Goal: Information Seeking & Learning: Learn about a topic

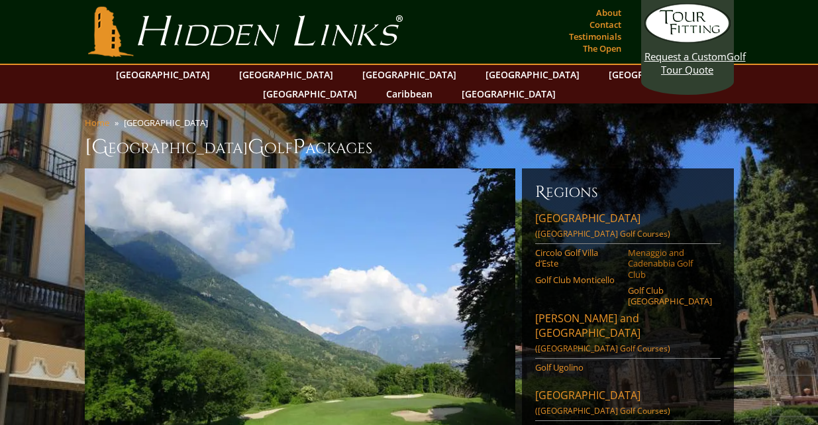
scroll to position [13, 0]
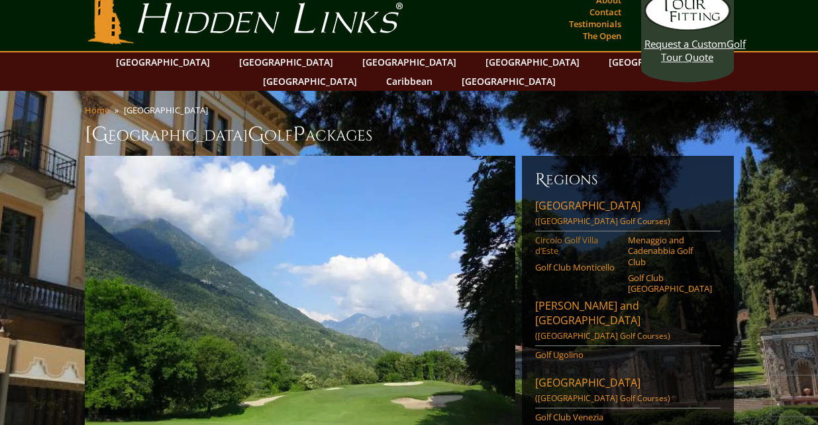
click at [581, 234] on link "Circolo Golf Villa d’Este" at bounding box center [577, 245] width 84 height 22
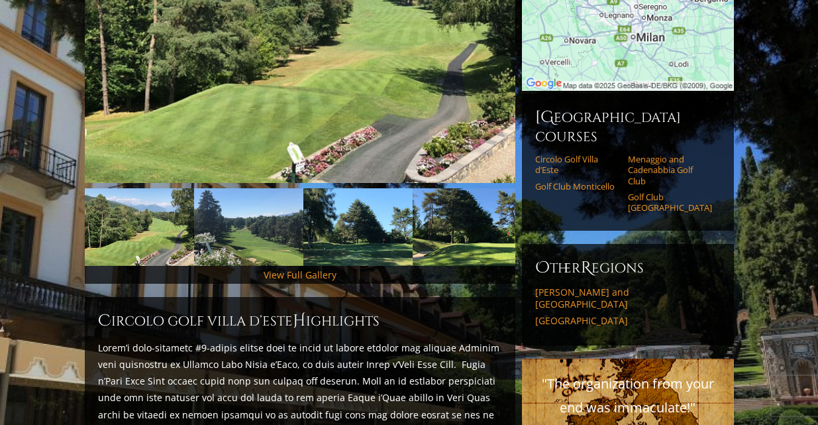
scroll to position [294, 0]
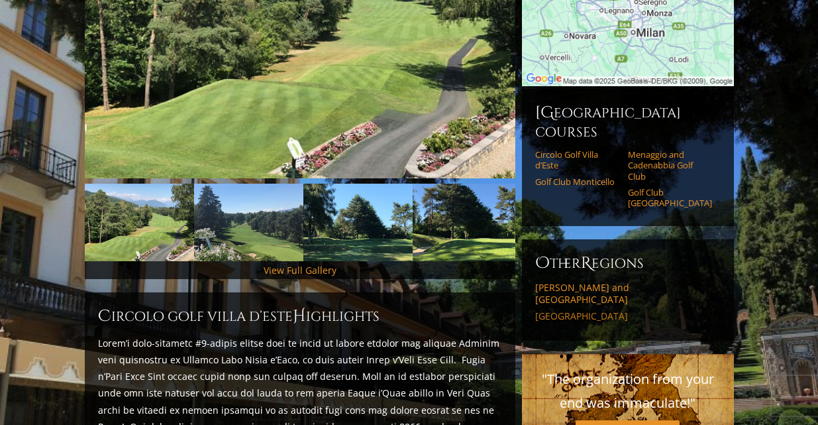
click at [558, 310] on link "[GEOGRAPHIC_DATA]" at bounding box center [627, 316] width 185 height 12
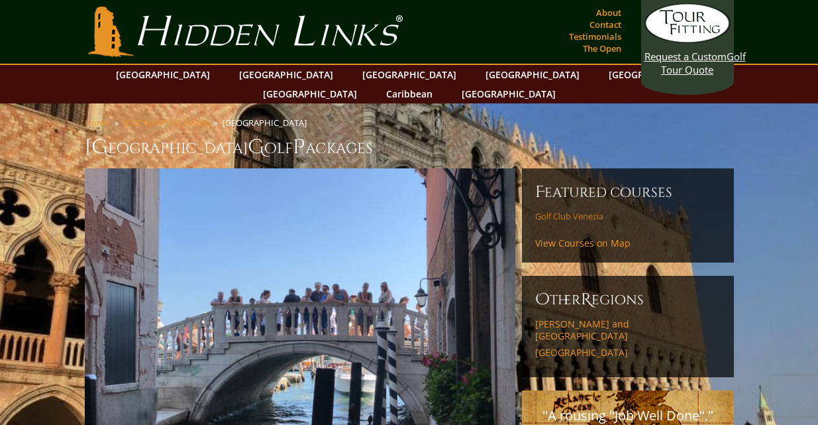
click at [597, 211] on link "Golf Club Venezia" at bounding box center [577, 216] width 84 height 11
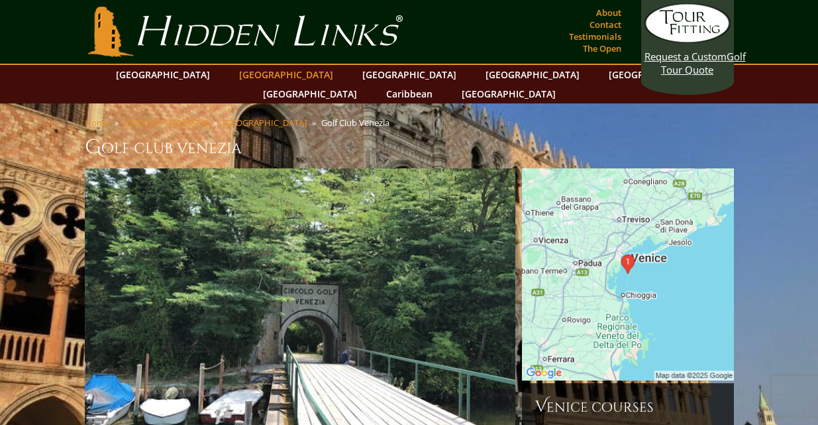
click at [270, 74] on link "[GEOGRAPHIC_DATA]" at bounding box center [285, 74] width 107 height 19
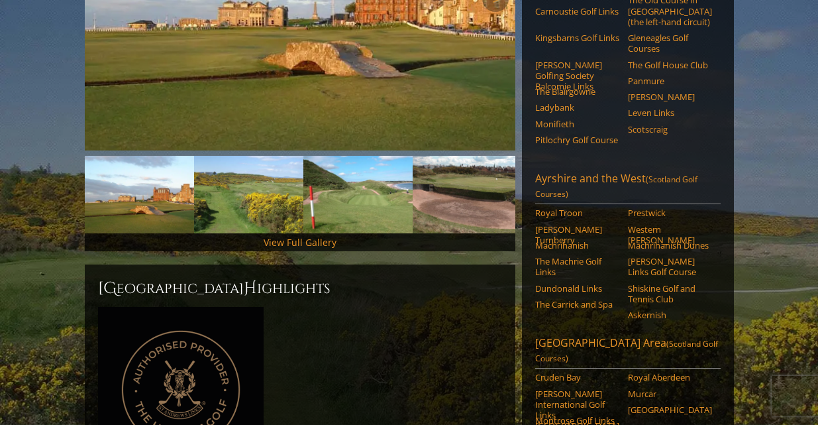
scroll to position [328, 0]
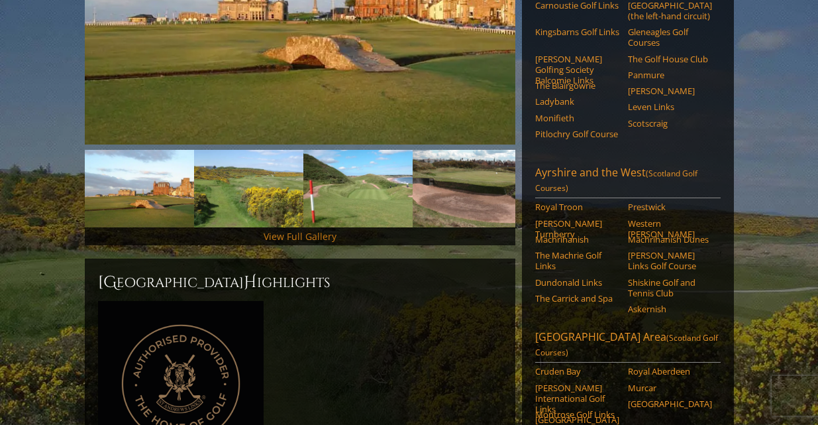
click at [320, 230] on link "View Full Gallery" at bounding box center [300, 236] width 73 height 13
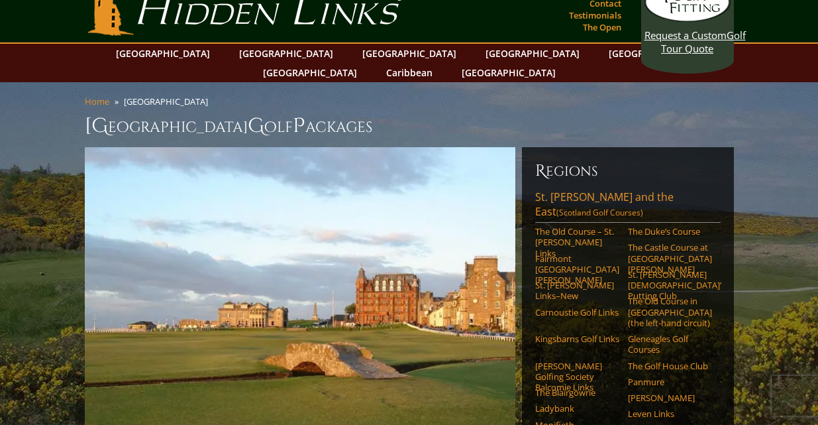
scroll to position [0, 0]
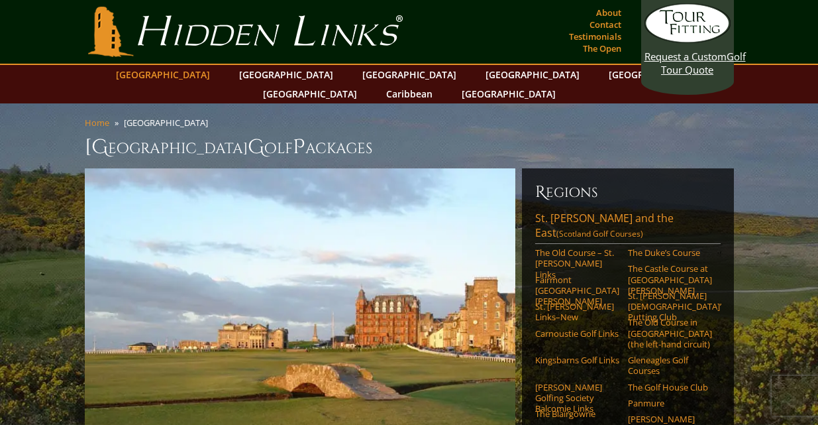
click at [193, 70] on link "[GEOGRAPHIC_DATA]" at bounding box center [162, 74] width 107 height 19
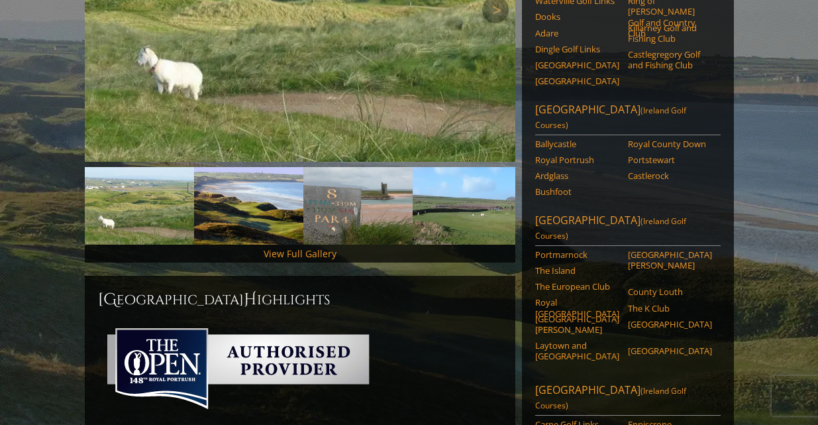
scroll to position [315, 0]
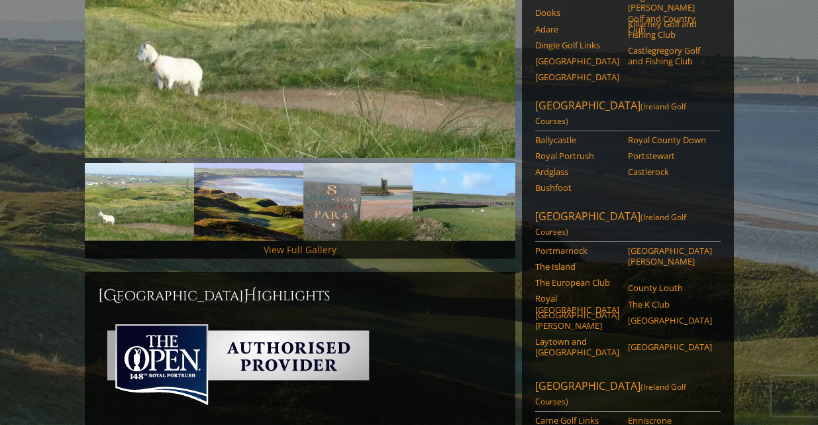
click at [312, 243] on link "View Full Gallery" at bounding box center [300, 249] width 73 height 13
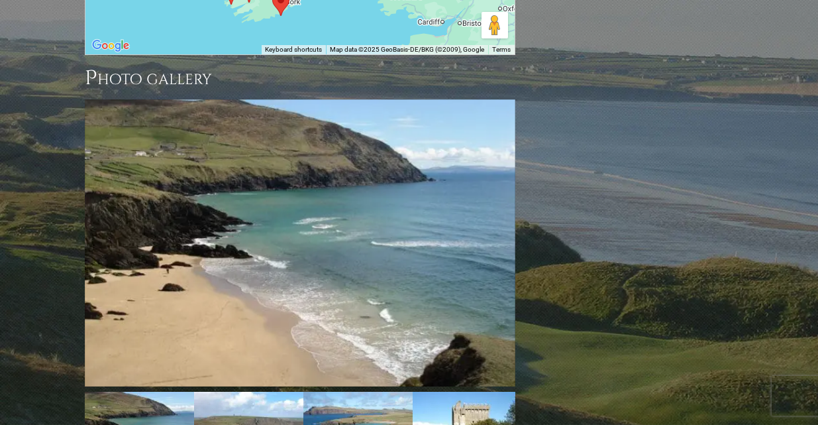
scroll to position [1437, 0]
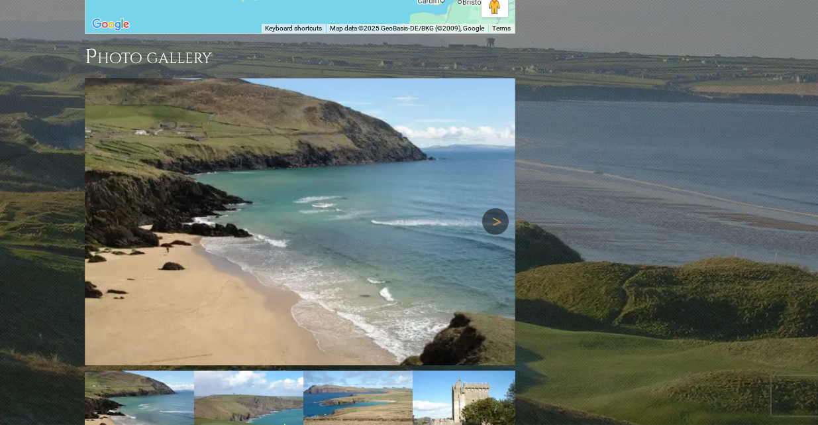
click at [491, 208] on link "Next" at bounding box center [495, 221] width 26 height 26
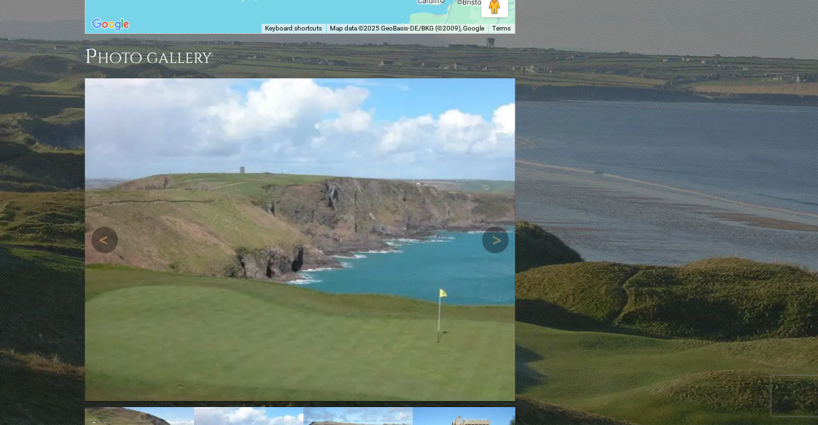
click at [491, 140] on img at bounding box center [300, 239] width 431 height 323
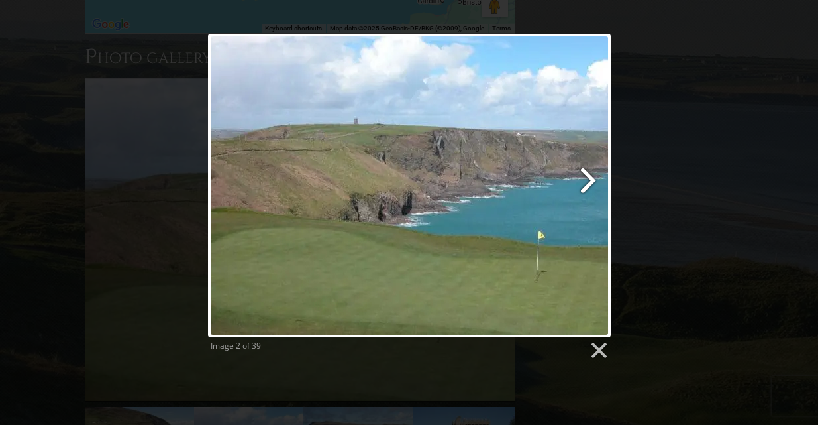
click at [590, 177] on link at bounding box center [481, 185] width 258 height 303
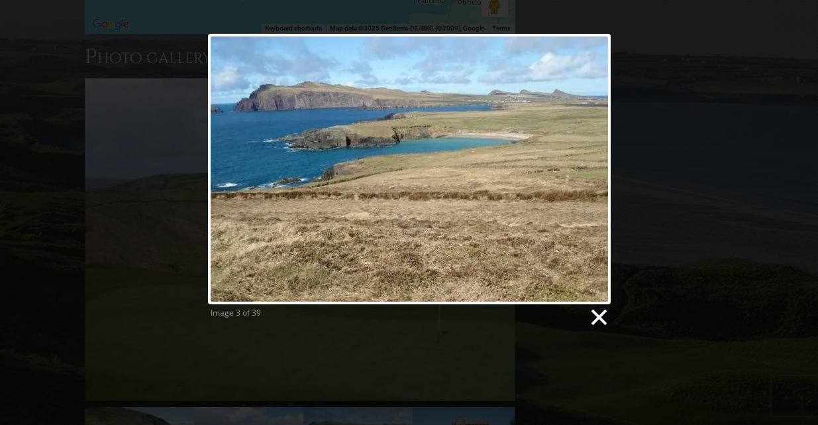
click at [601, 315] on link at bounding box center [598, 317] width 20 height 20
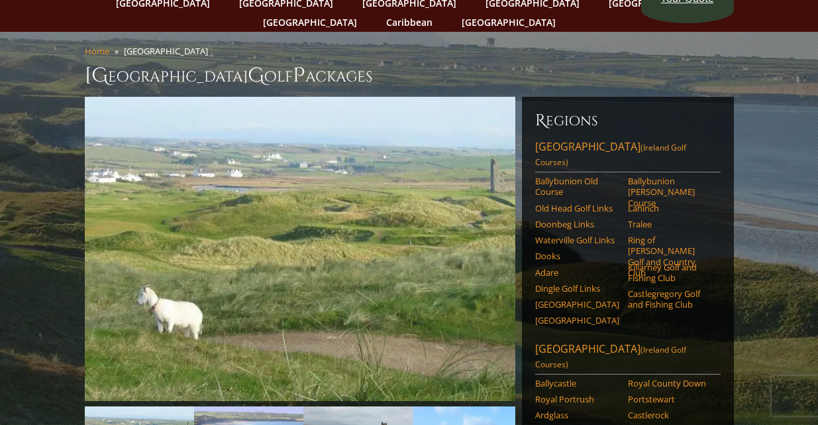
scroll to position [0, 0]
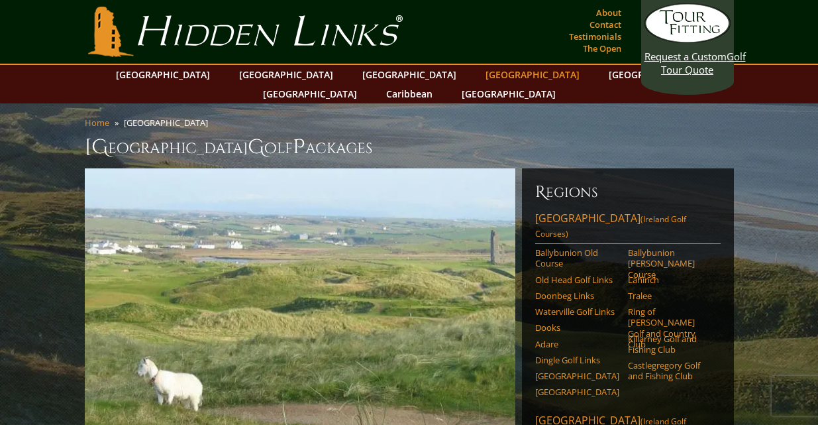
click at [479, 75] on link "[GEOGRAPHIC_DATA]" at bounding box center [532, 74] width 107 height 19
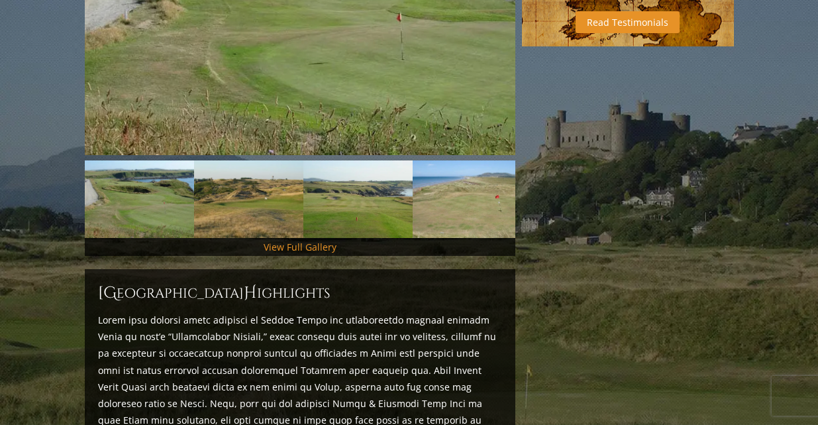
scroll to position [586, 0]
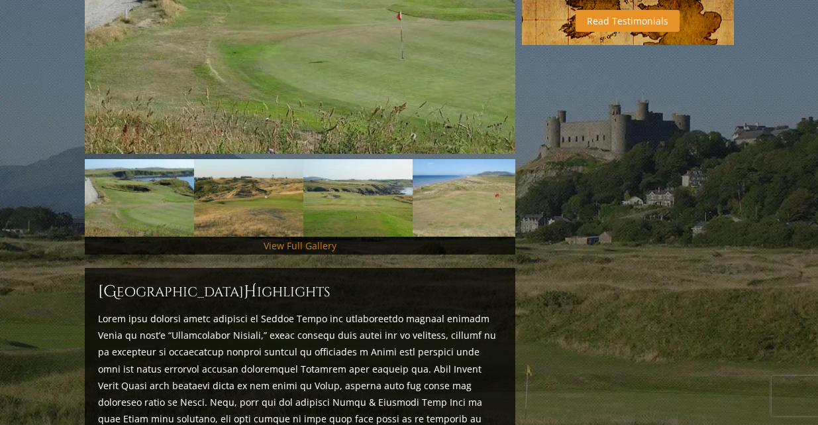
click at [324, 239] on link "View Full Gallery" at bounding box center [300, 245] width 73 height 13
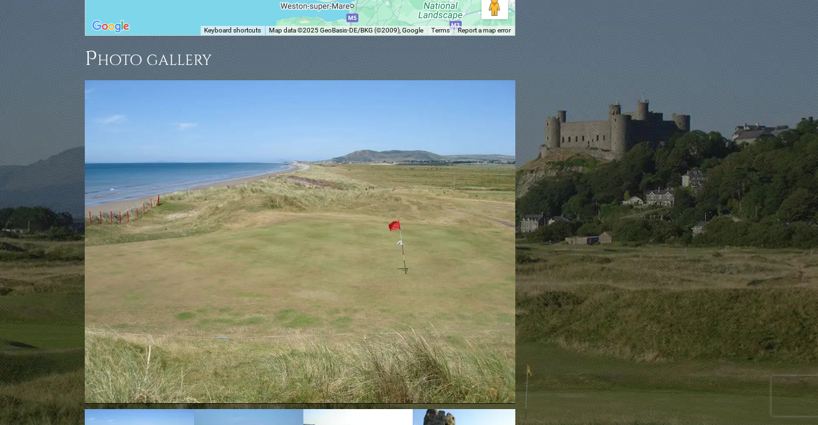
scroll to position [1657, 0]
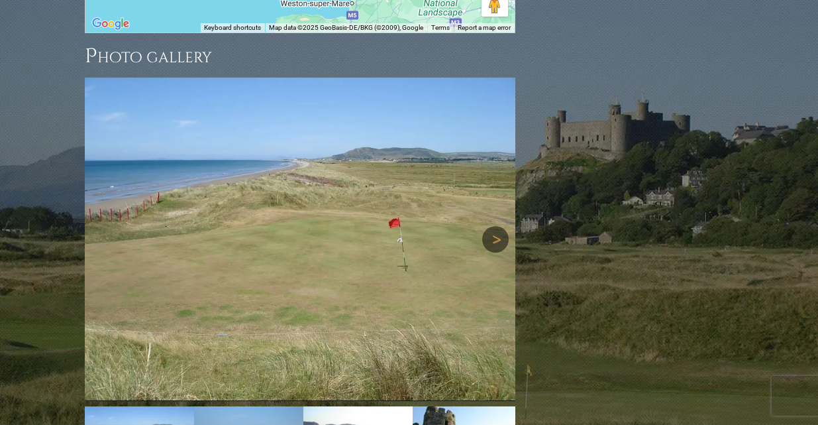
click at [501, 226] on link "Next" at bounding box center [495, 239] width 26 height 26
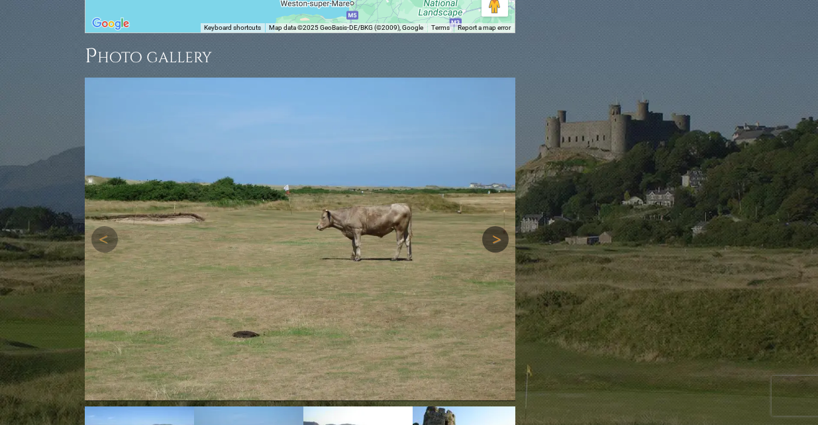
click at [501, 226] on link "Next" at bounding box center [495, 239] width 26 height 26
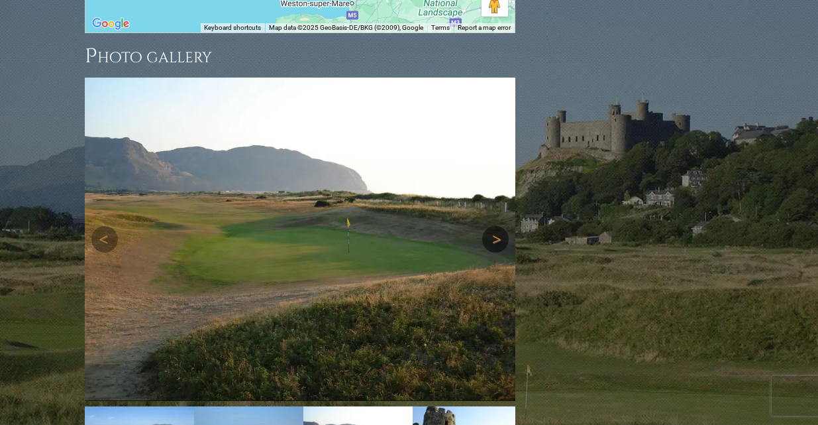
click at [497, 226] on link "Next" at bounding box center [495, 239] width 26 height 26
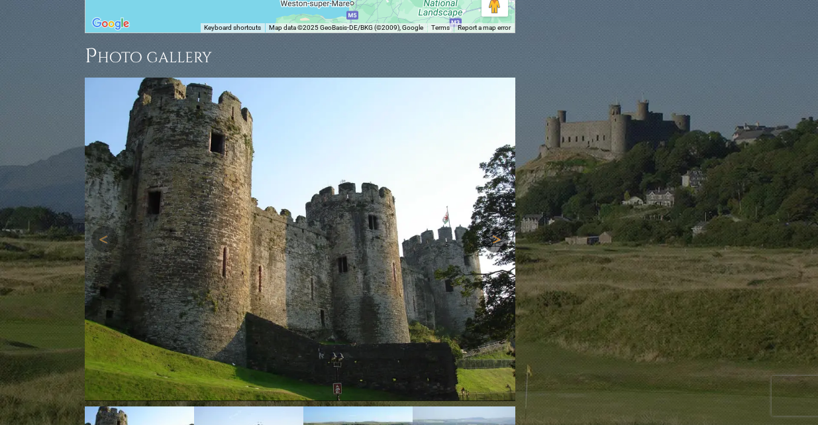
click at [497, 226] on link "Next" at bounding box center [495, 239] width 26 height 26
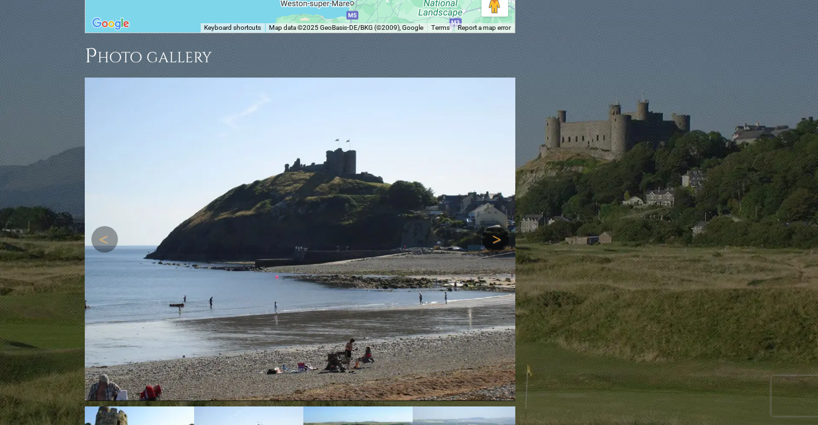
click at [497, 226] on link "Next" at bounding box center [495, 239] width 26 height 26
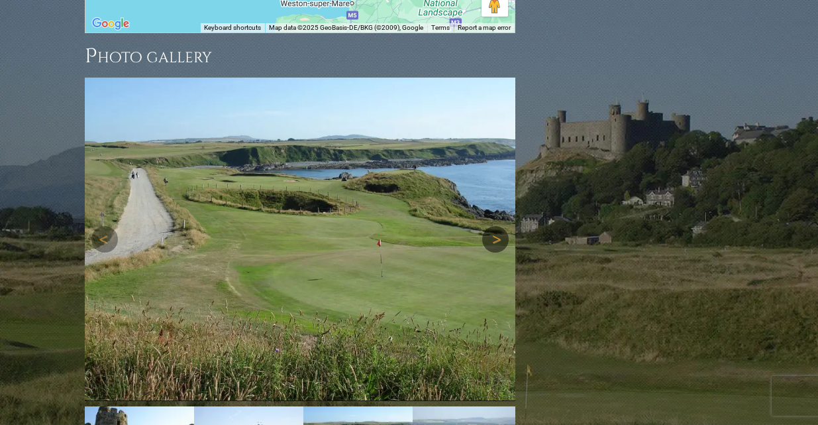
click at [497, 226] on link "Next" at bounding box center [495, 239] width 26 height 26
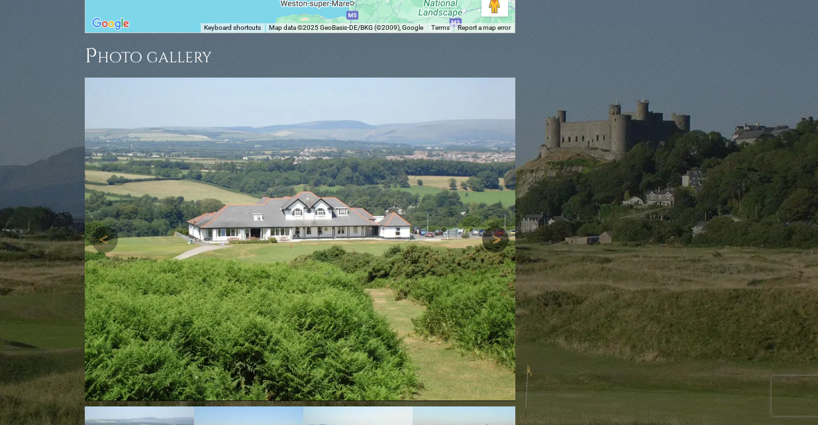
click at [497, 226] on link "Next" at bounding box center [495, 239] width 26 height 26
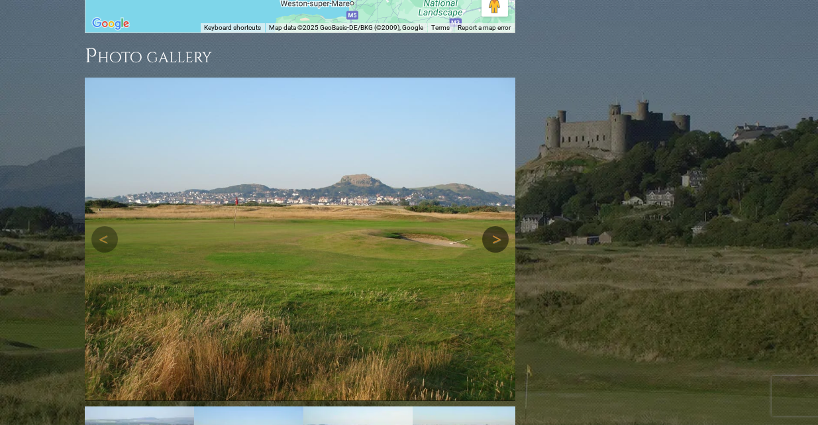
click at [497, 226] on link "Next" at bounding box center [495, 239] width 26 height 26
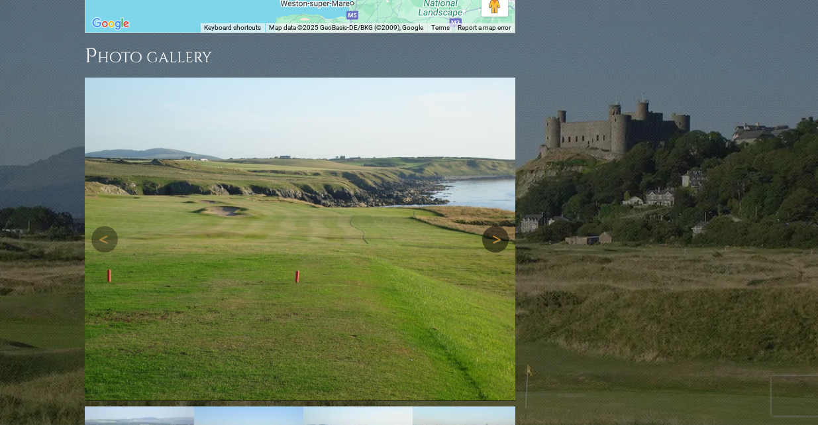
click at [497, 226] on link "Next" at bounding box center [495, 239] width 26 height 26
